Goal: Find contact information: Find contact information

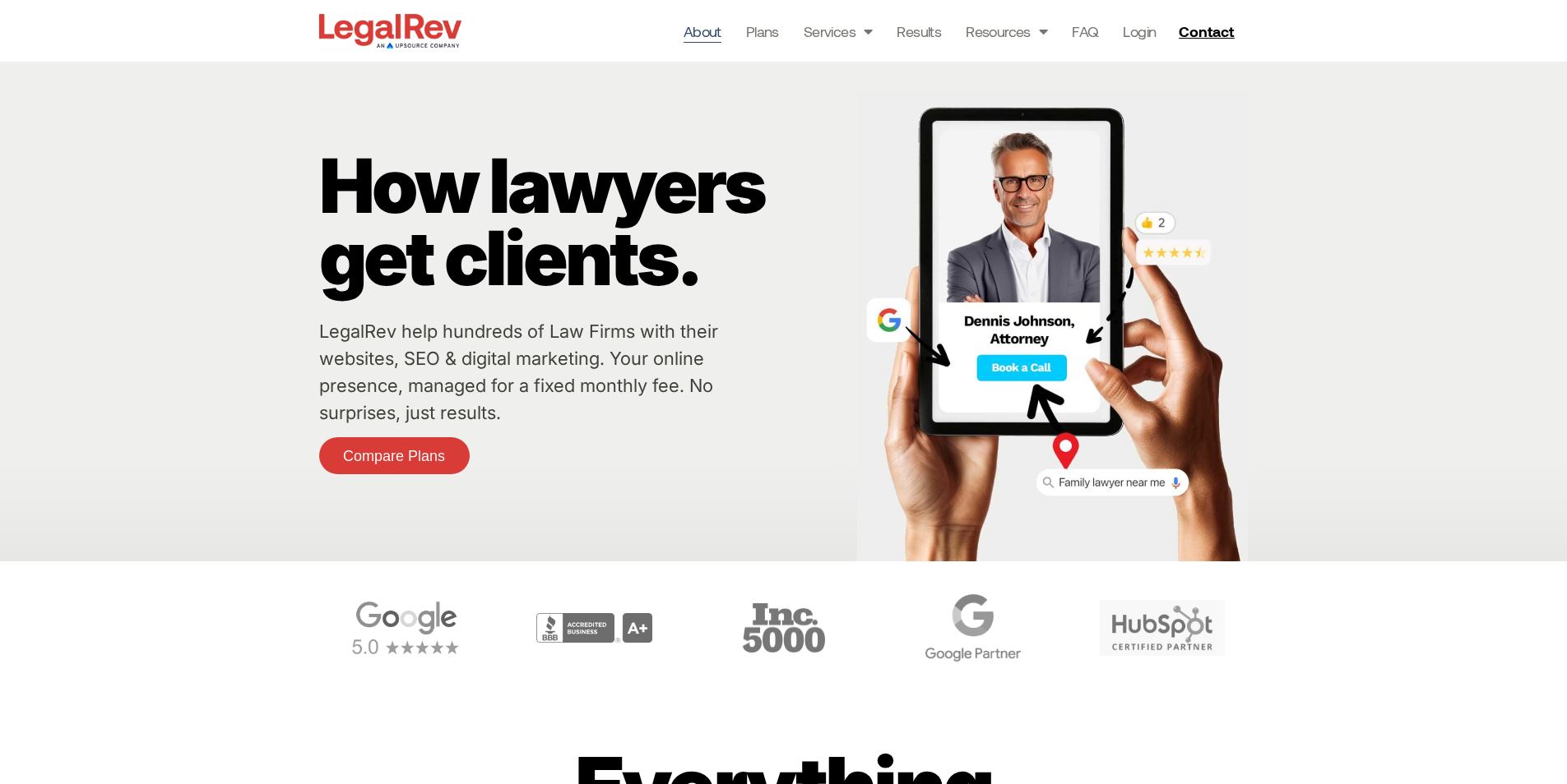
click at [700, 30] on link "About" at bounding box center [702, 31] width 38 height 23
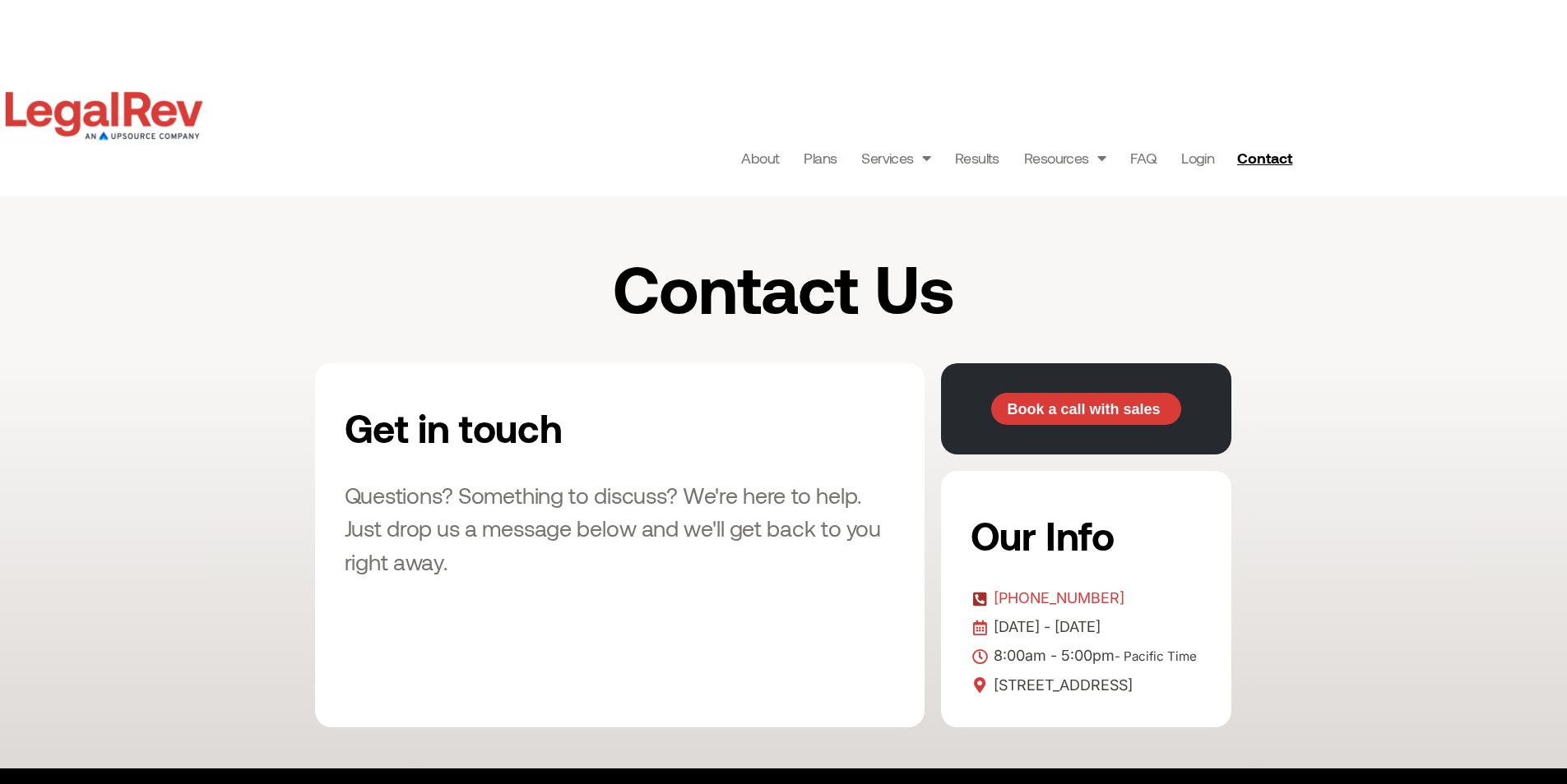
click at [1018, 594] on span "[PHONE_NUMBER]" at bounding box center [1057, 599] width 135 height 25
